Goal: Task Accomplishment & Management: Manage account settings

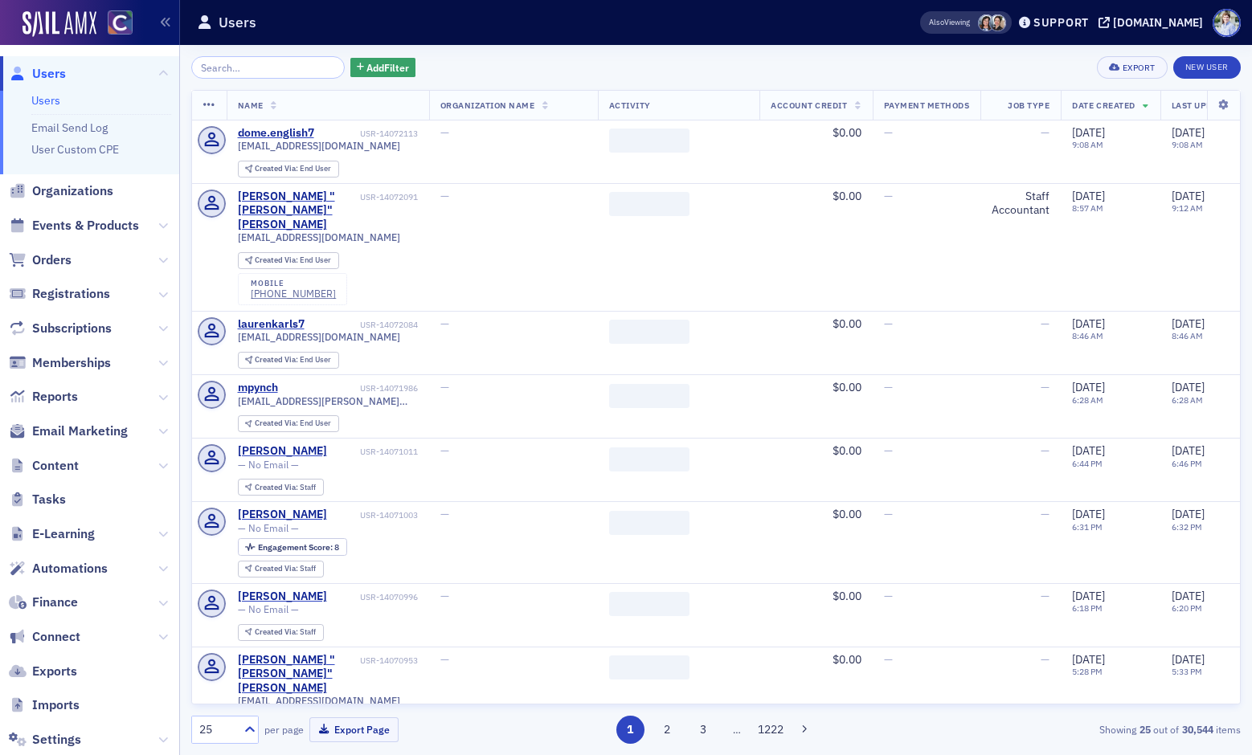
scroll to position [104, 0]
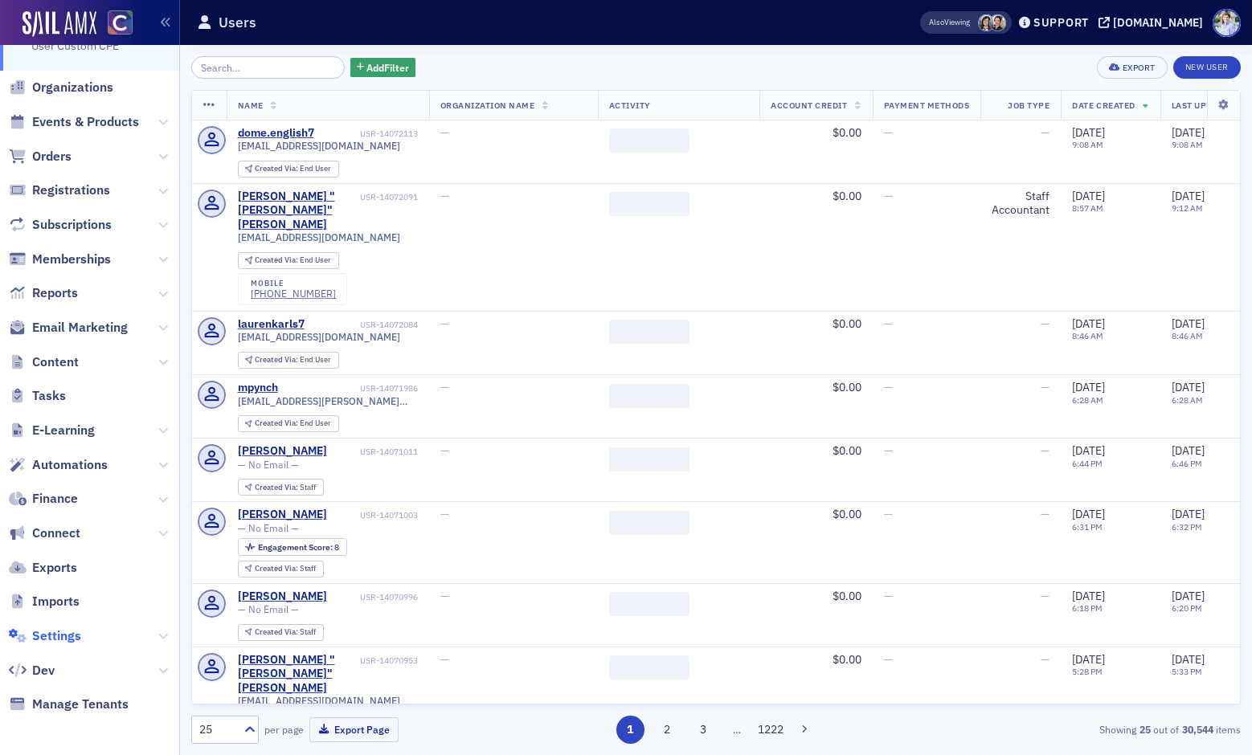
click at [63, 627] on span "Settings" at bounding box center [56, 636] width 49 height 18
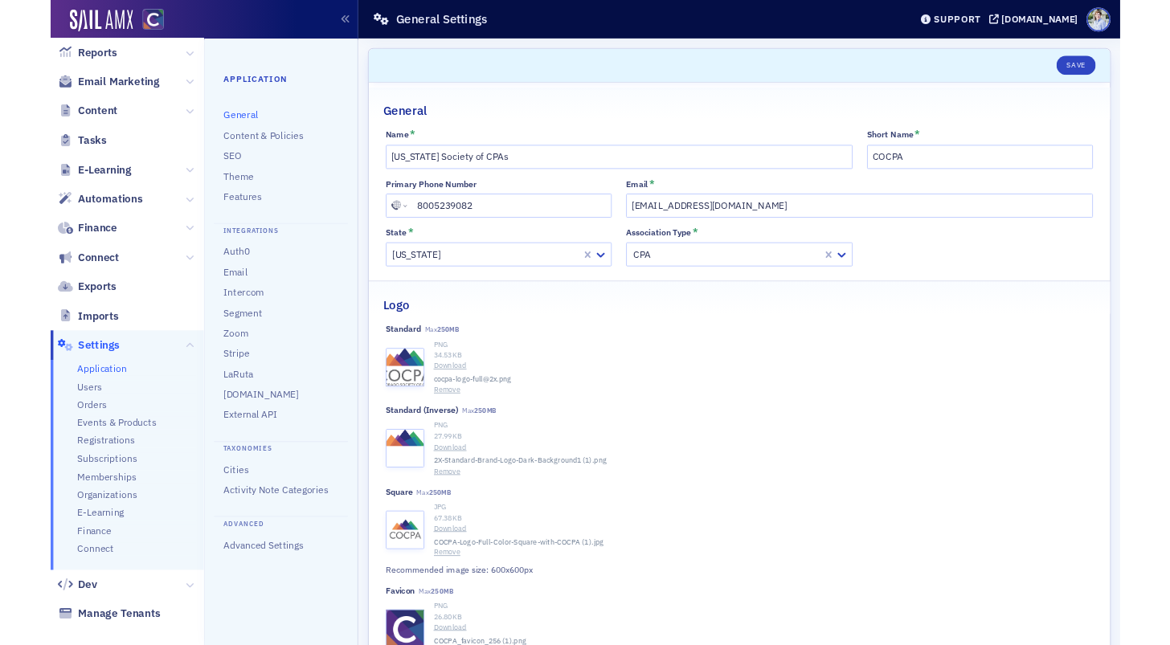
scroll to position [266, 0]
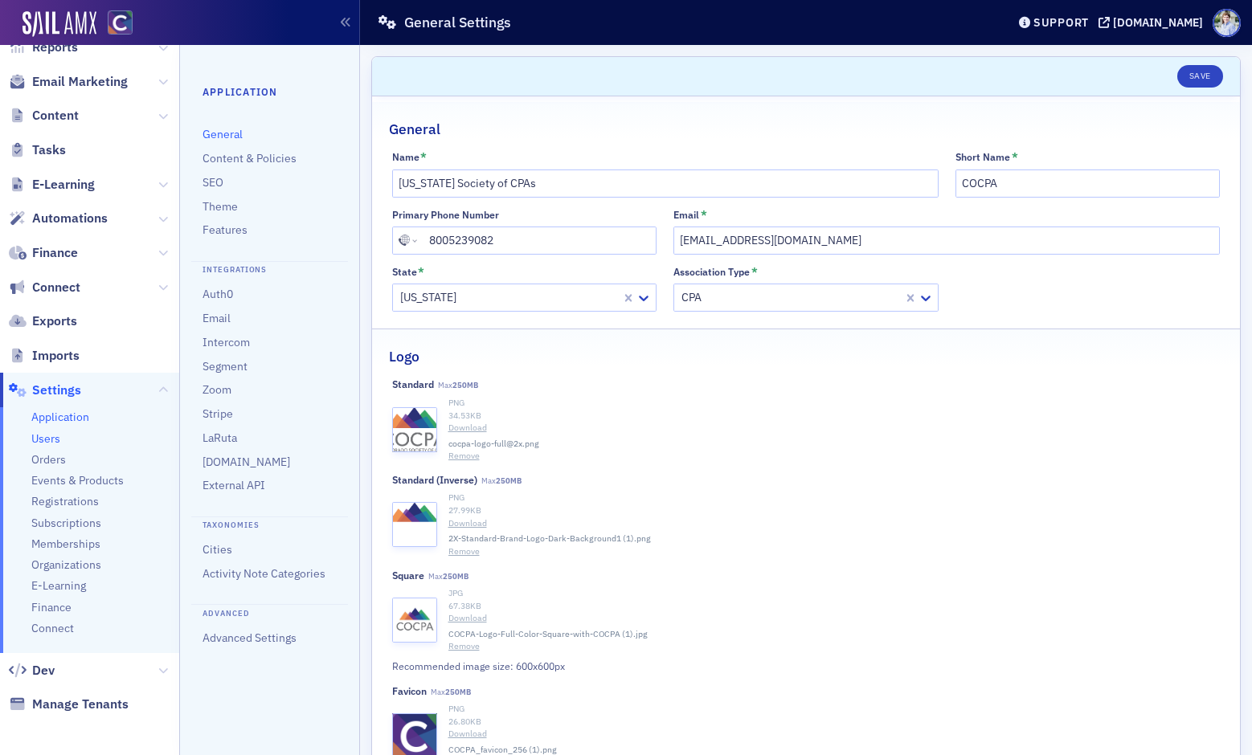
click at [55, 436] on span "Users" at bounding box center [45, 438] width 29 height 15
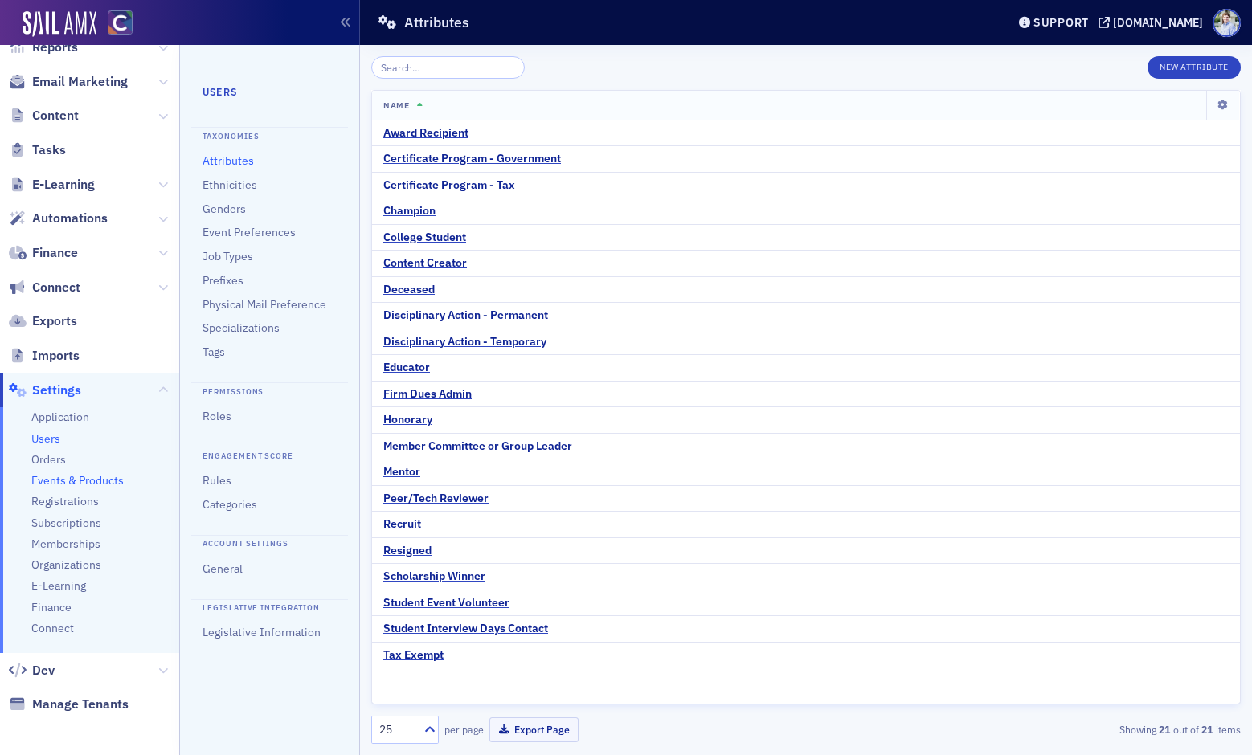
click at [92, 478] on span "Events & Products" at bounding box center [77, 480] width 92 height 15
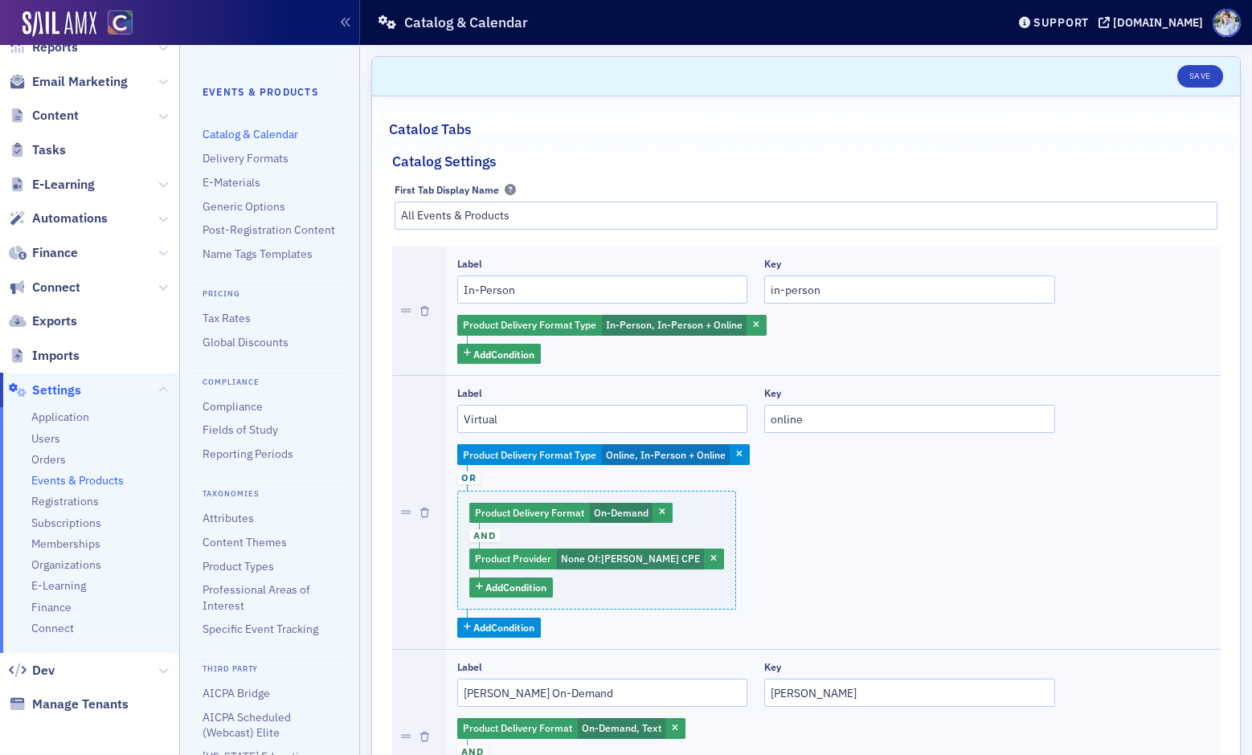
click at [226, 462] on li "Reporting Periods" at bounding box center [269, 454] width 134 height 15
click at [230, 456] on link "Reporting Periods" at bounding box center [247, 454] width 91 height 14
